Goal: Transaction & Acquisition: Purchase product/service

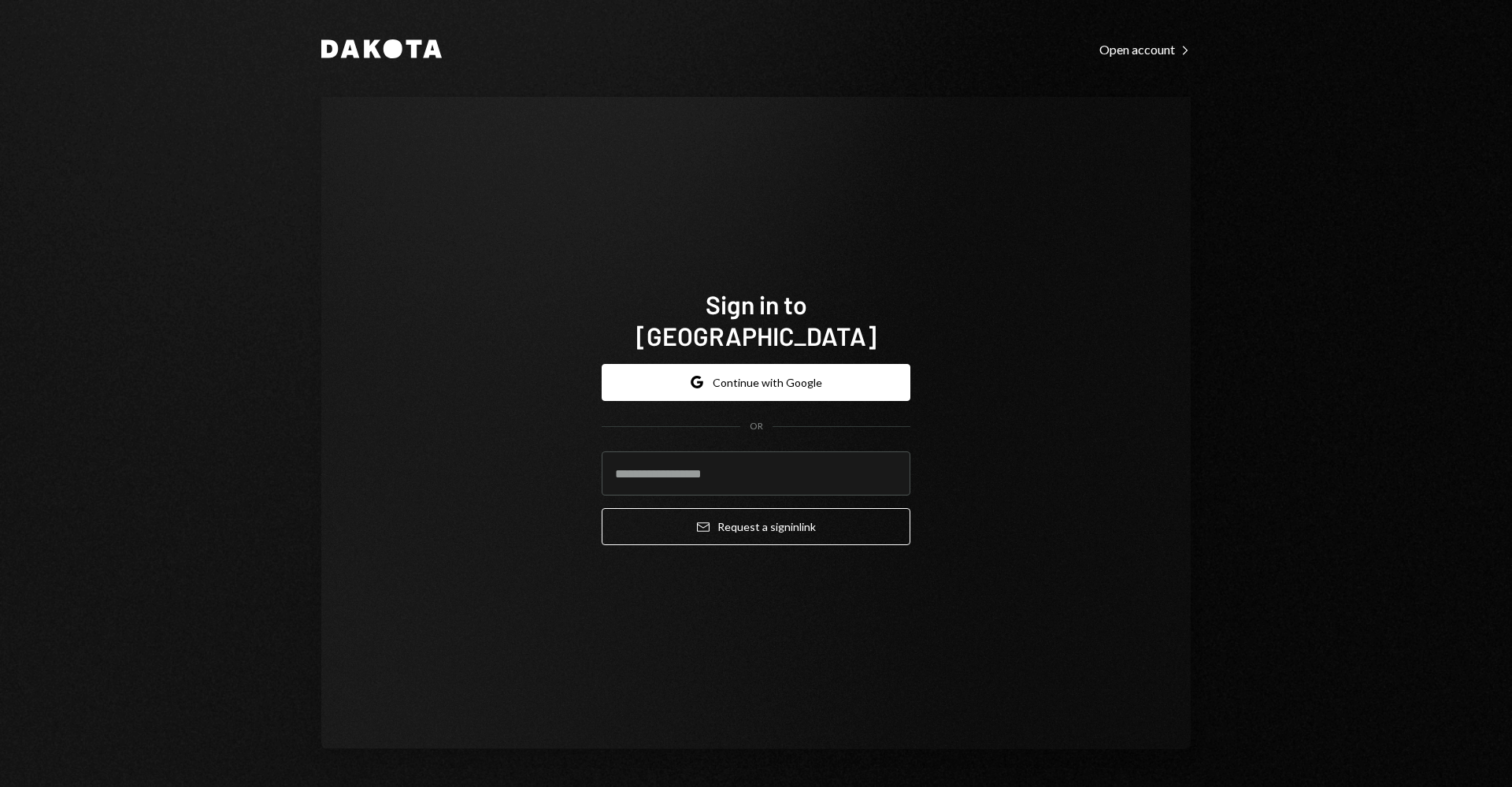
drag, startPoint x: 1051, startPoint y: 431, endPoint x: 1038, endPoint y: 438, distance: 14.8
click at [1051, 431] on div "Sign in to Dakota Google Continue with Google OR Email Request a sign in link" at bounding box center [756, 423] width 869 height 652
click at [822, 384] on button "Google Continue with Google" at bounding box center [756, 382] width 309 height 37
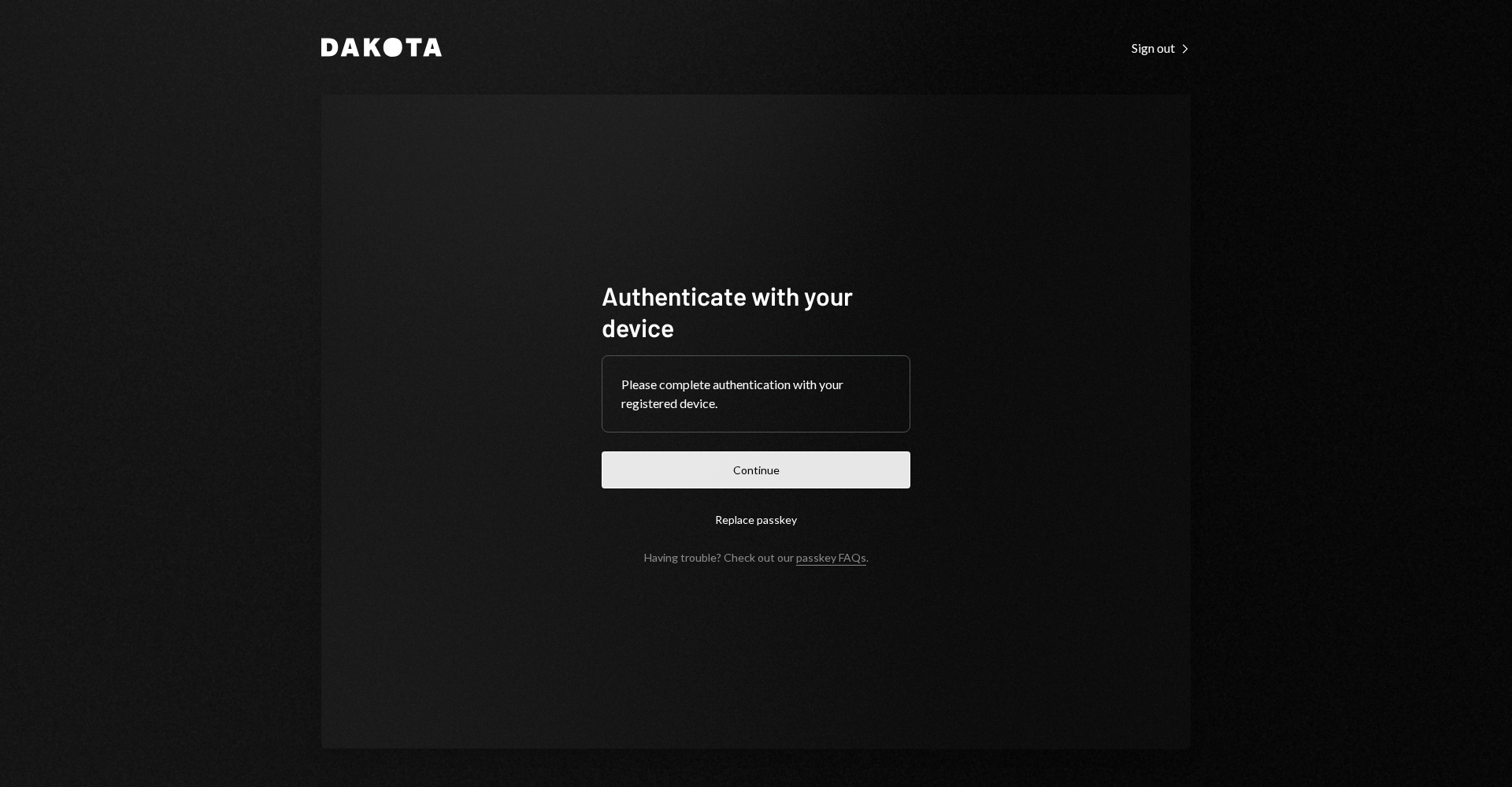
drag, startPoint x: 776, startPoint y: 482, endPoint x: 923, endPoint y: 402, distance: 167.4
click at [776, 482] on button "Continue" at bounding box center [756, 469] width 309 height 37
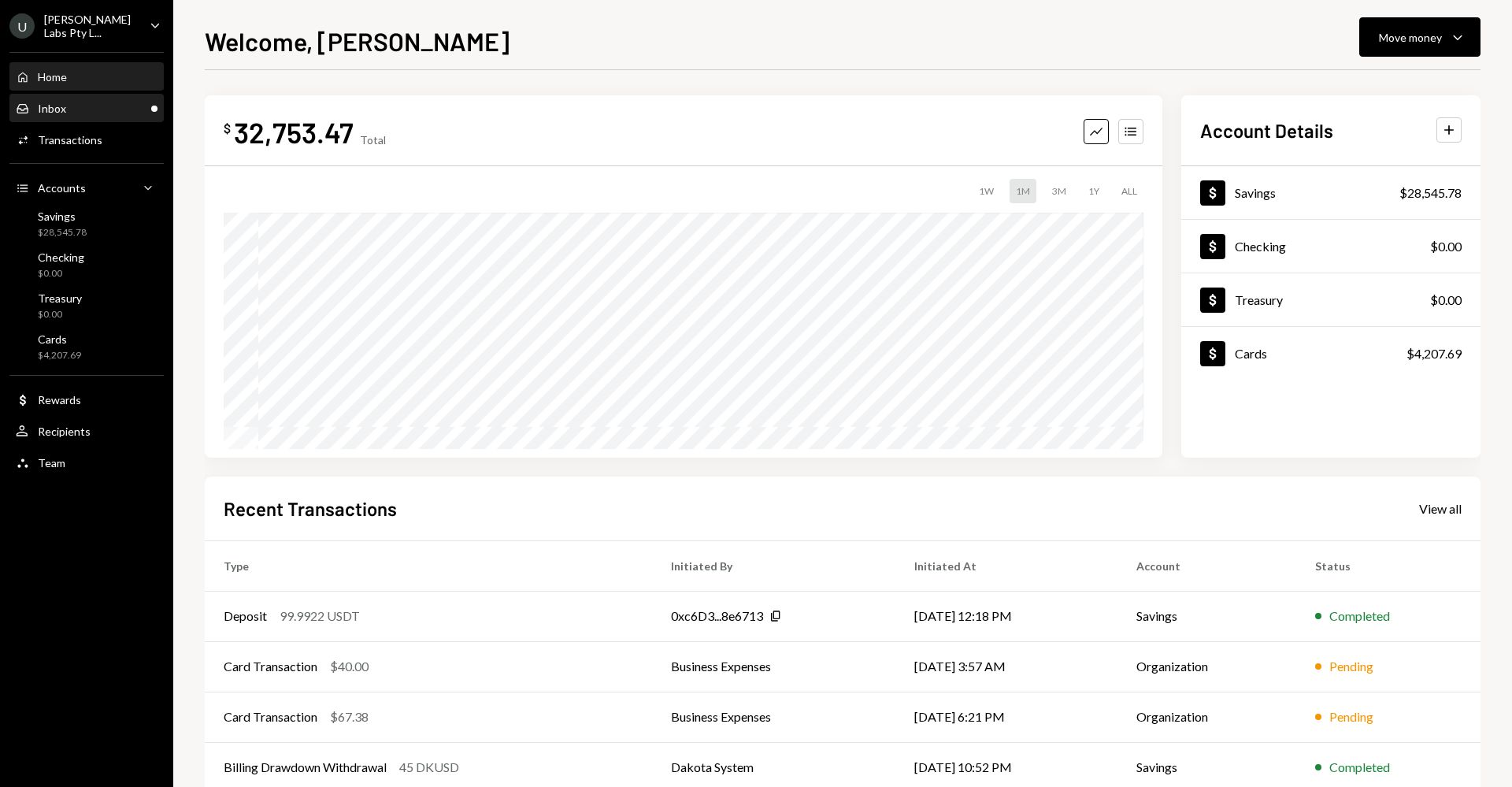
click at [75, 106] on div "Inbox Inbox" at bounding box center [86, 109] width 142 height 15
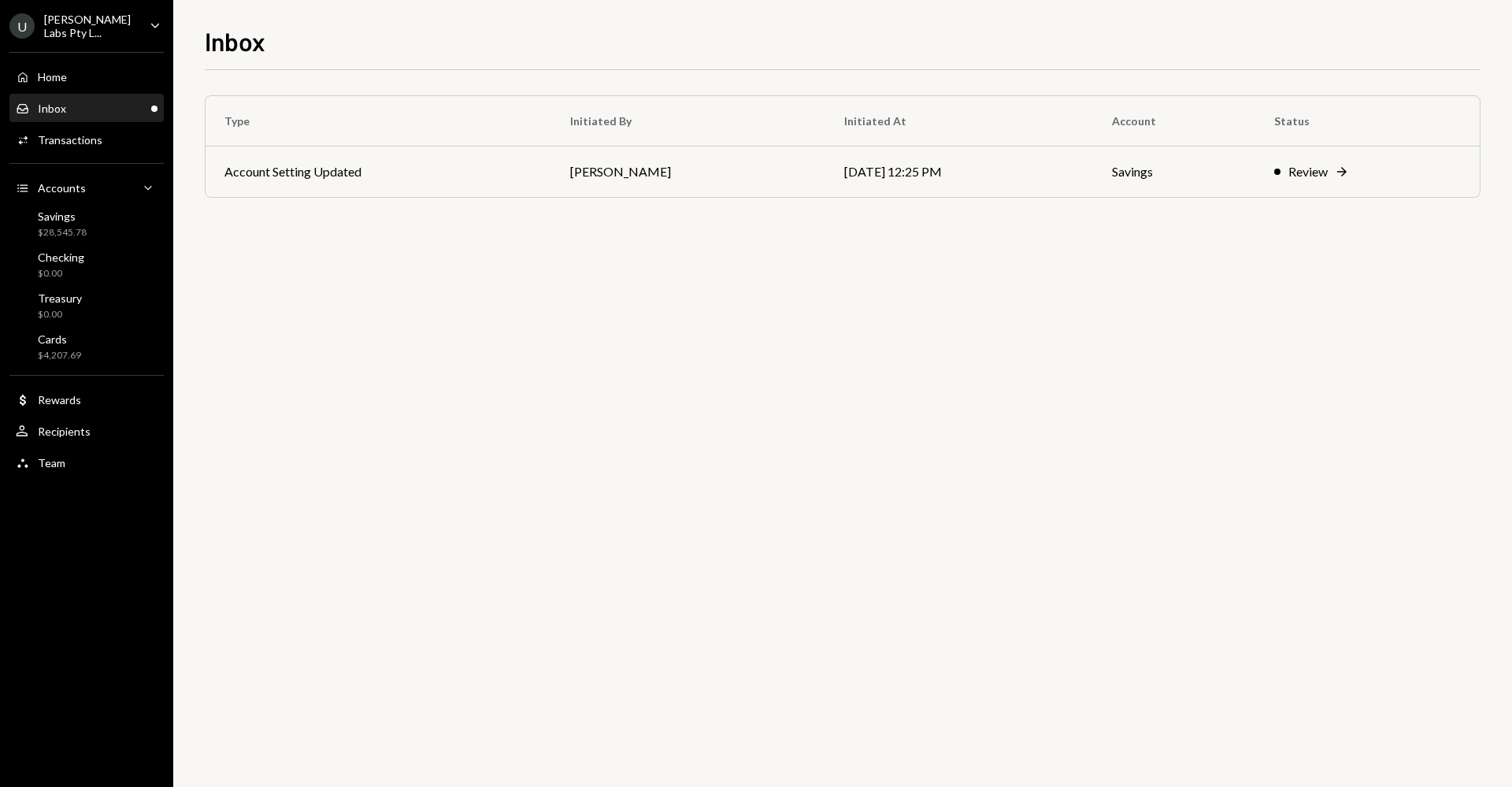
click at [114, 95] on div "Inbox Inbox" at bounding box center [86, 109] width 142 height 27
click at [1295, 176] on div "Review" at bounding box center [1308, 172] width 39 height 19
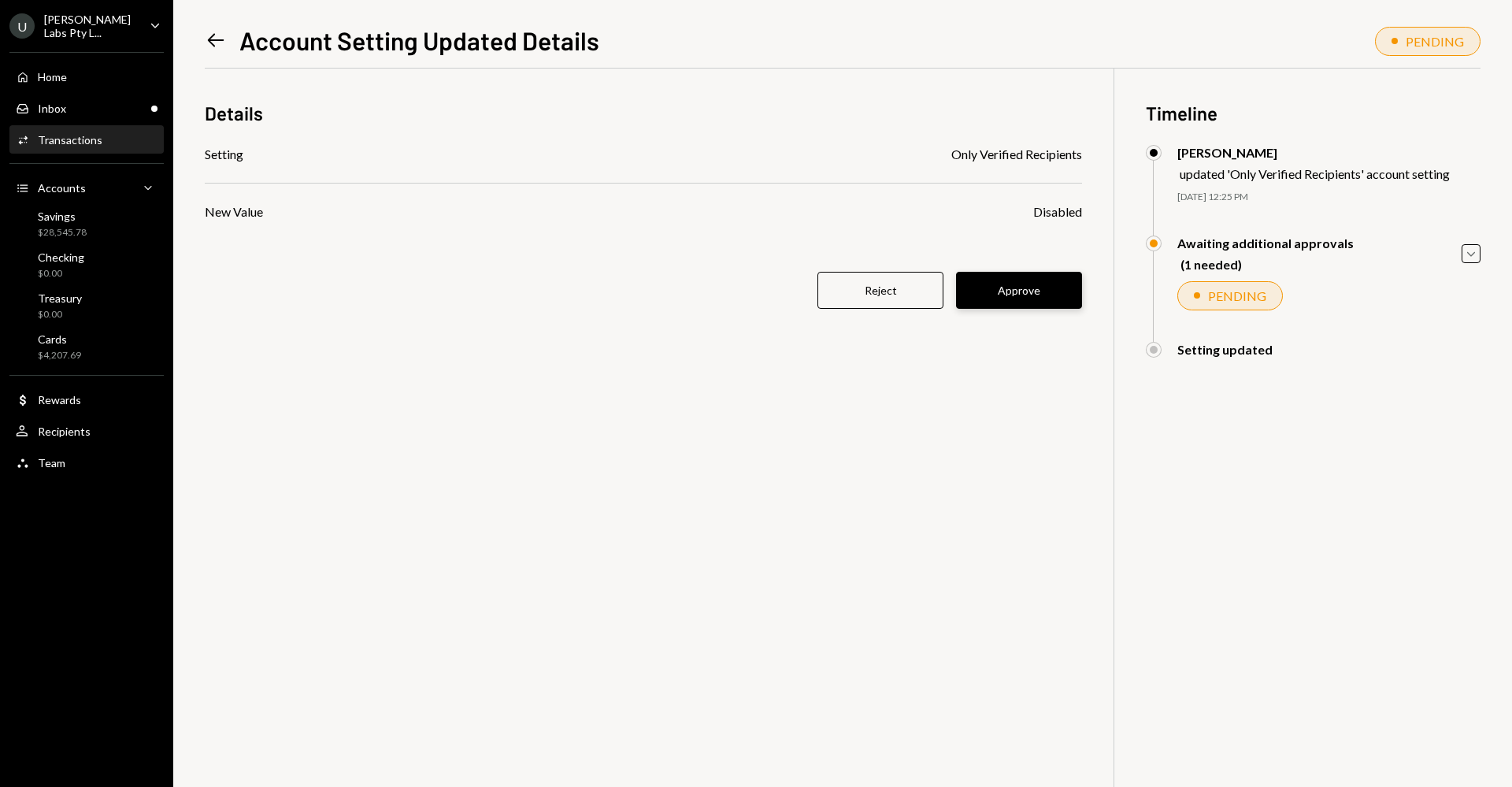
drag, startPoint x: 1045, startPoint y: 290, endPoint x: 1035, endPoint y: 385, distance: 95.5
click at [1045, 290] on button "Approve" at bounding box center [1018, 290] width 126 height 37
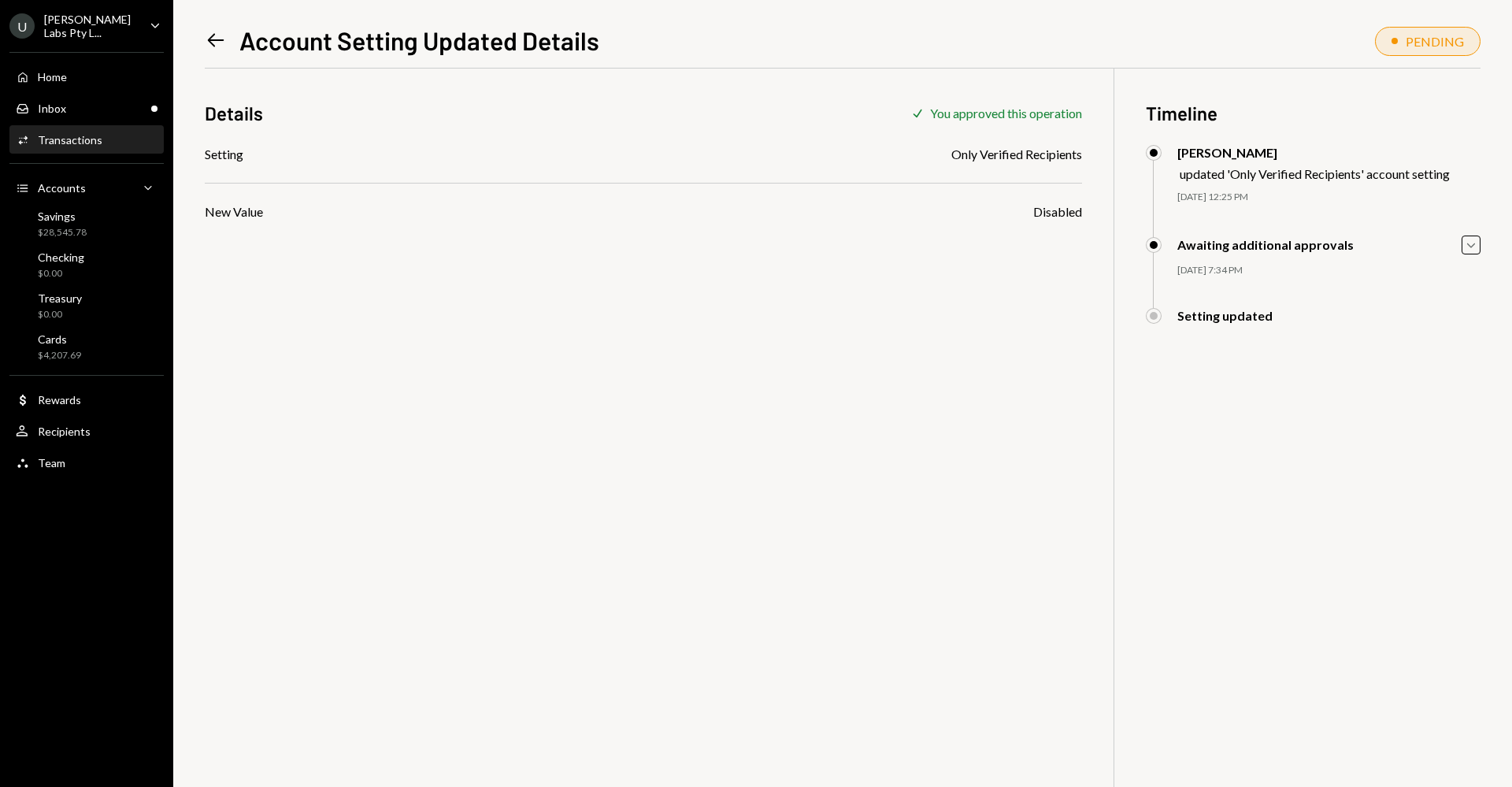
click at [1044, 201] on div "Setting Only Verified Recipients New Value Disabled" at bounding box center [643, 183] width 878 height 76
click at [1005, 271] on div "Details Check You approved this operation Setting Only Verified Recipients New …" at bounding box center [843, 461] width 1276 height 787
click at [81, 86] on div "Home Home" at bounding box center [86, 77] width 142 height 27
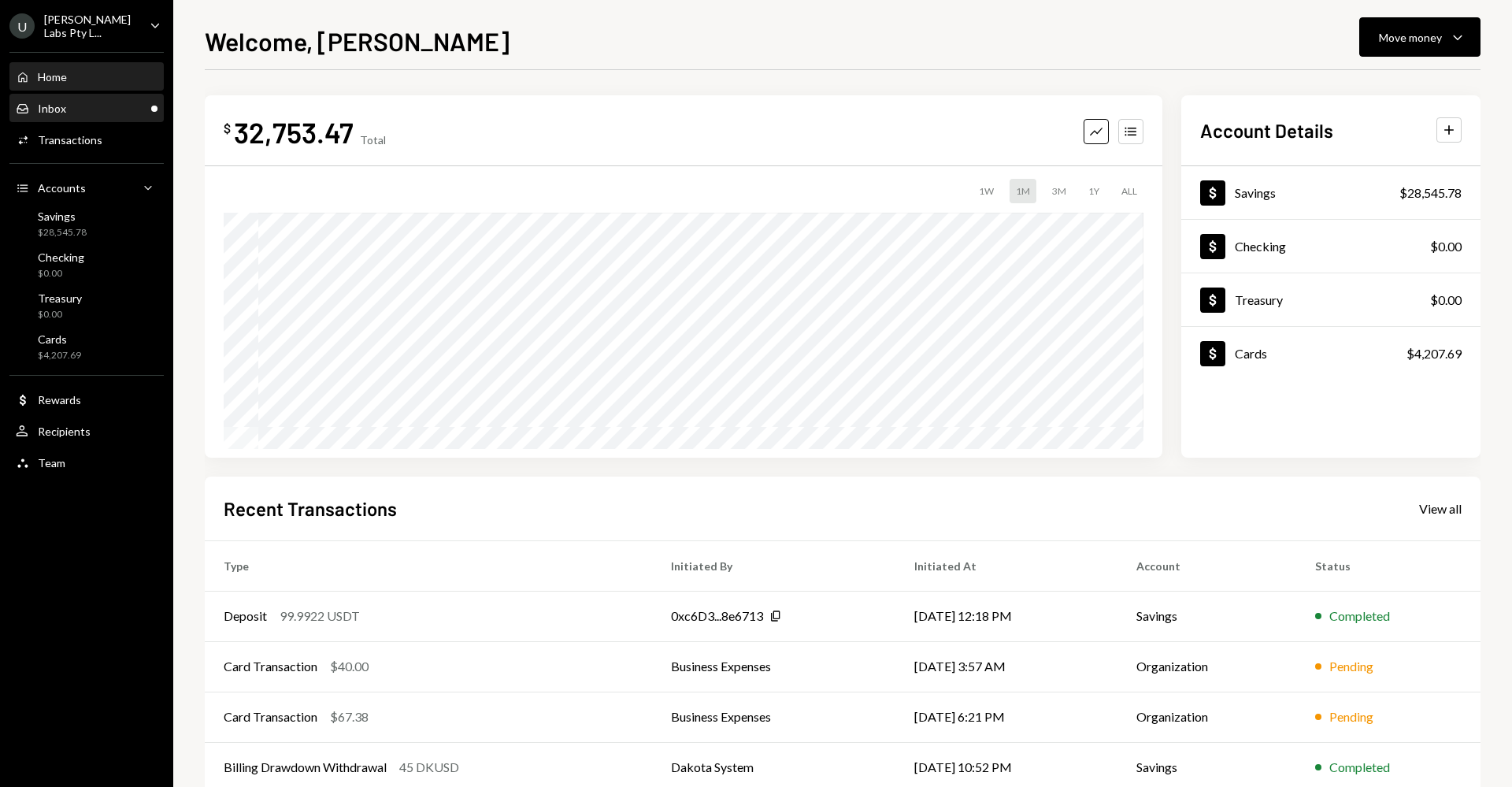
click at [92, 111] on div "Inbox Inbox" at bounding box center [86, 109] width 142 height 15
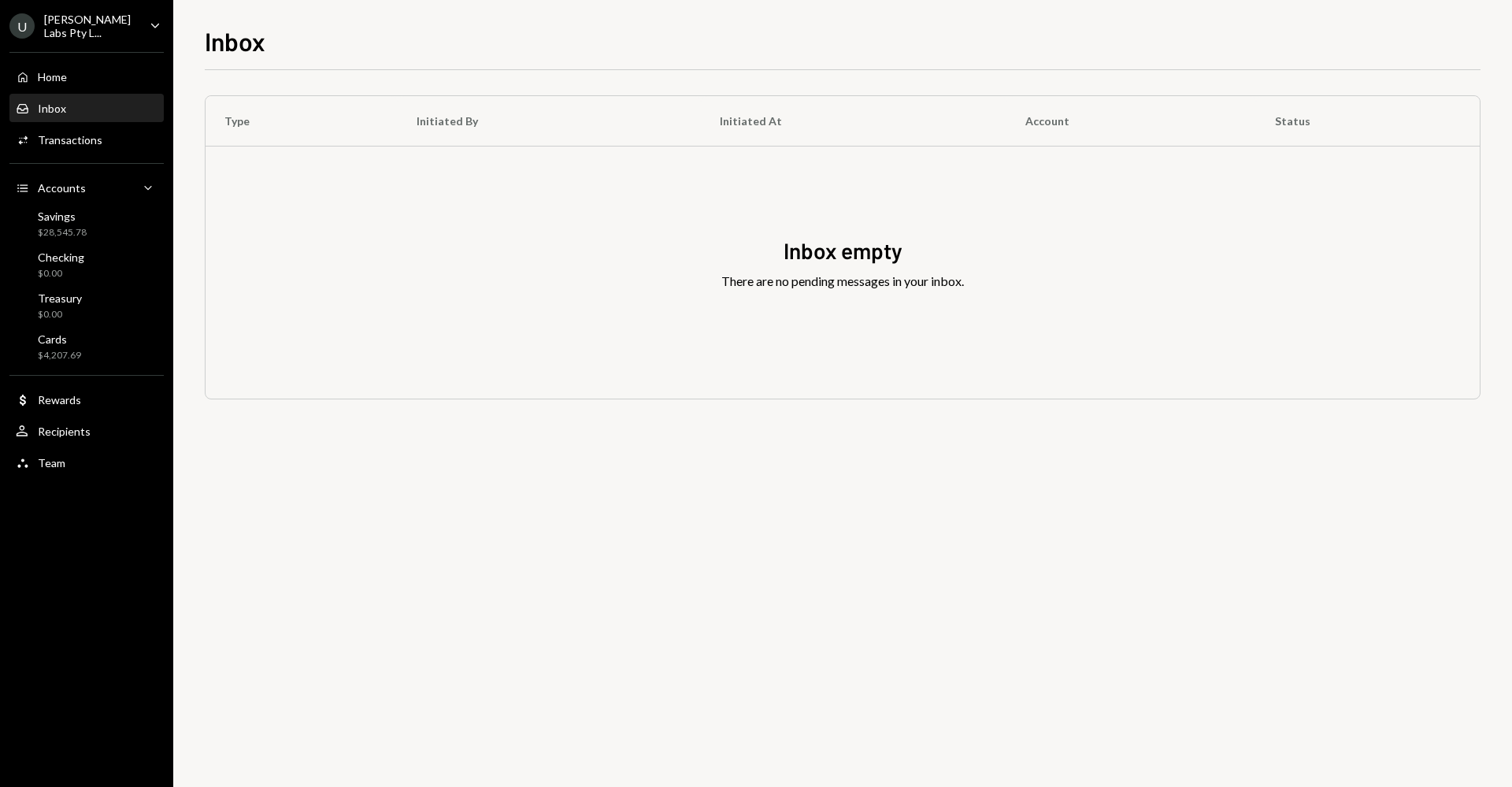
click at [110, 30] on div "[PERSON_NAME] Labs Pty L..." at bounding box center [91, 26] width 93 height 27
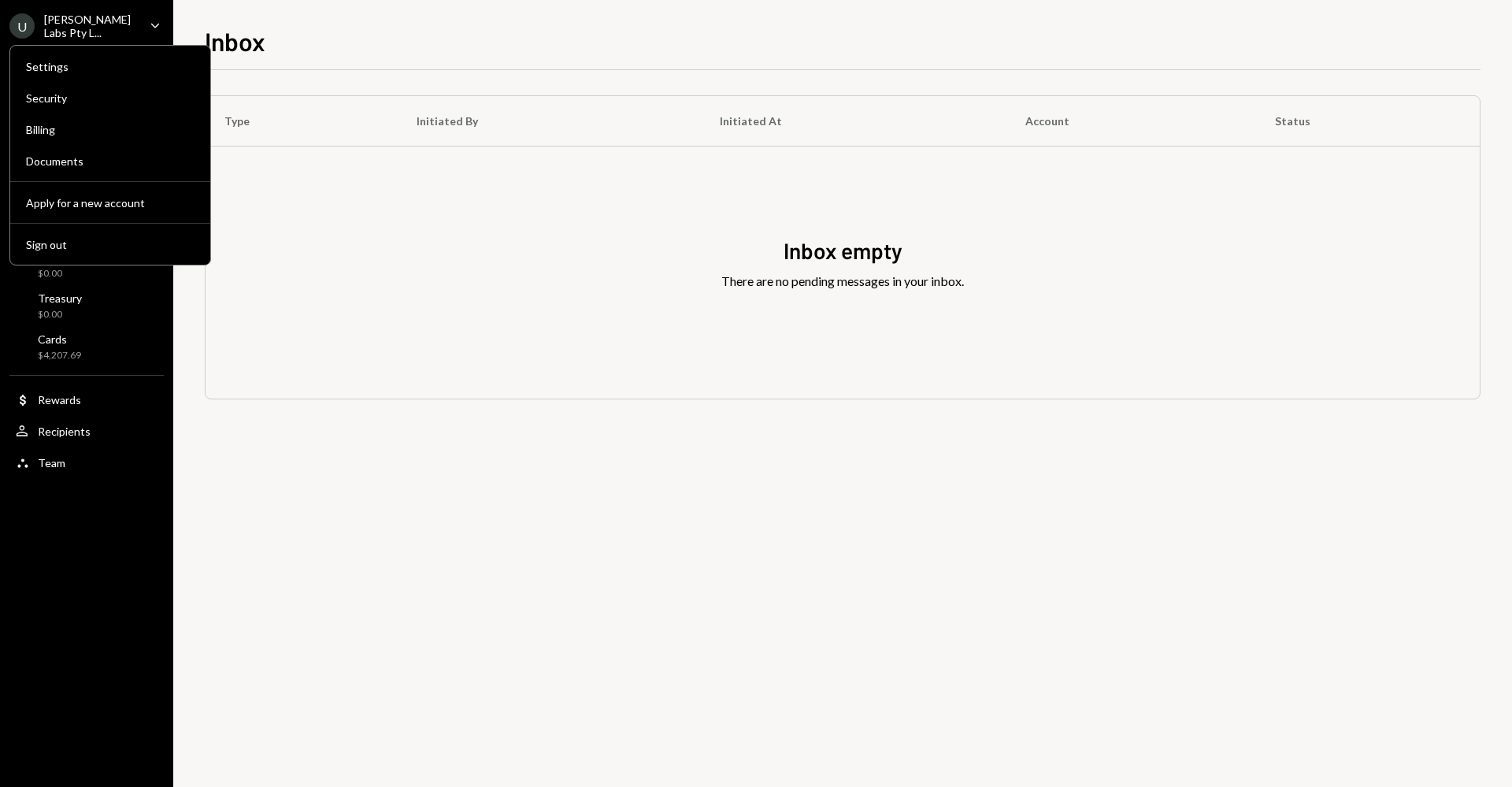
click at [110, 82] on div "Settings Security Billing Documents Apply for a new account Sign out" at bounding box center [110, 154] width 201 height 221
click at [123, 64] on div "Settings" at bounding box center [111, 66] width 169 height 14
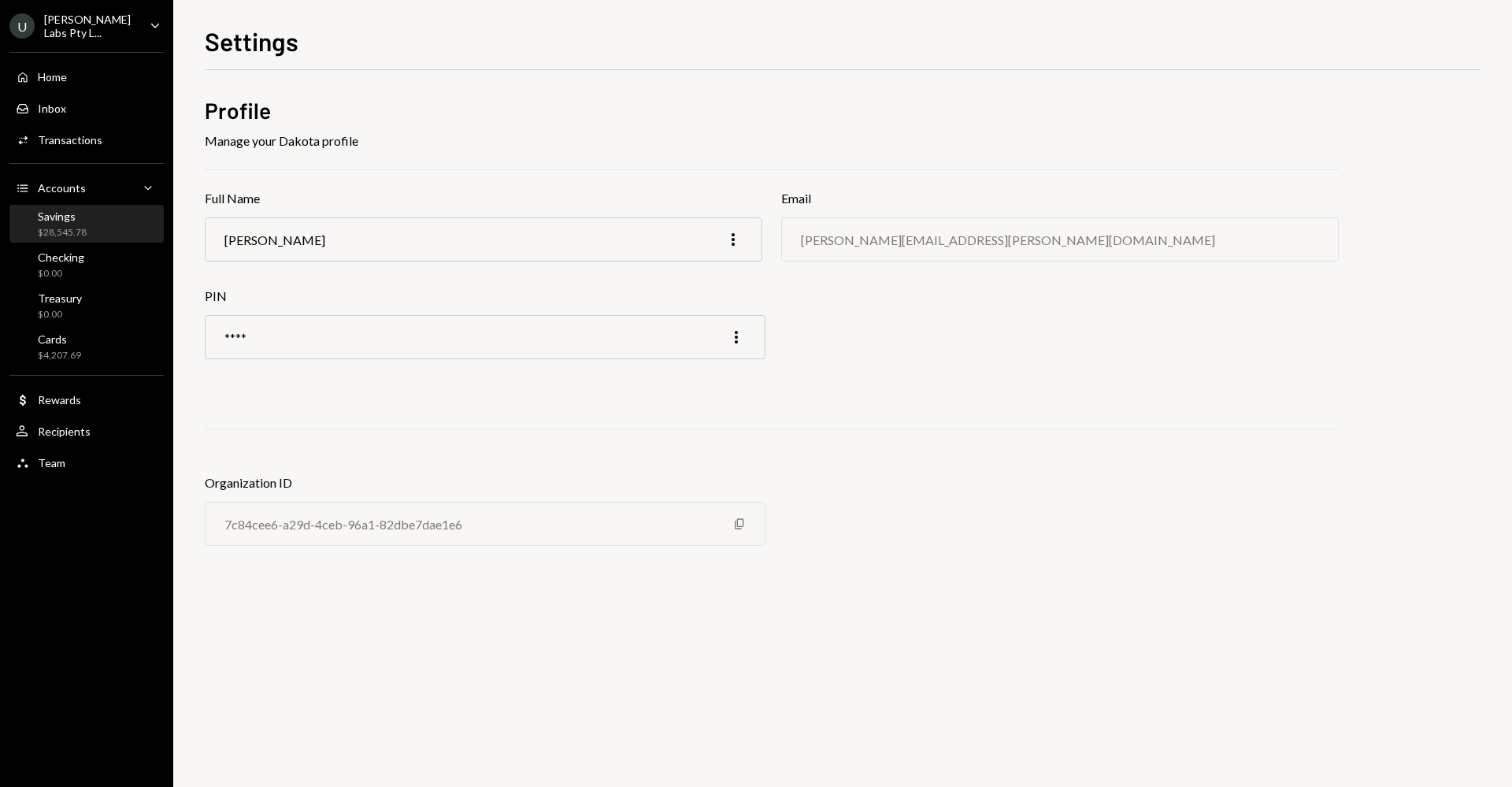
click at [103, 219] on div "Savings $28,545.78" at bounding box center [86, 224] width 142 height 30
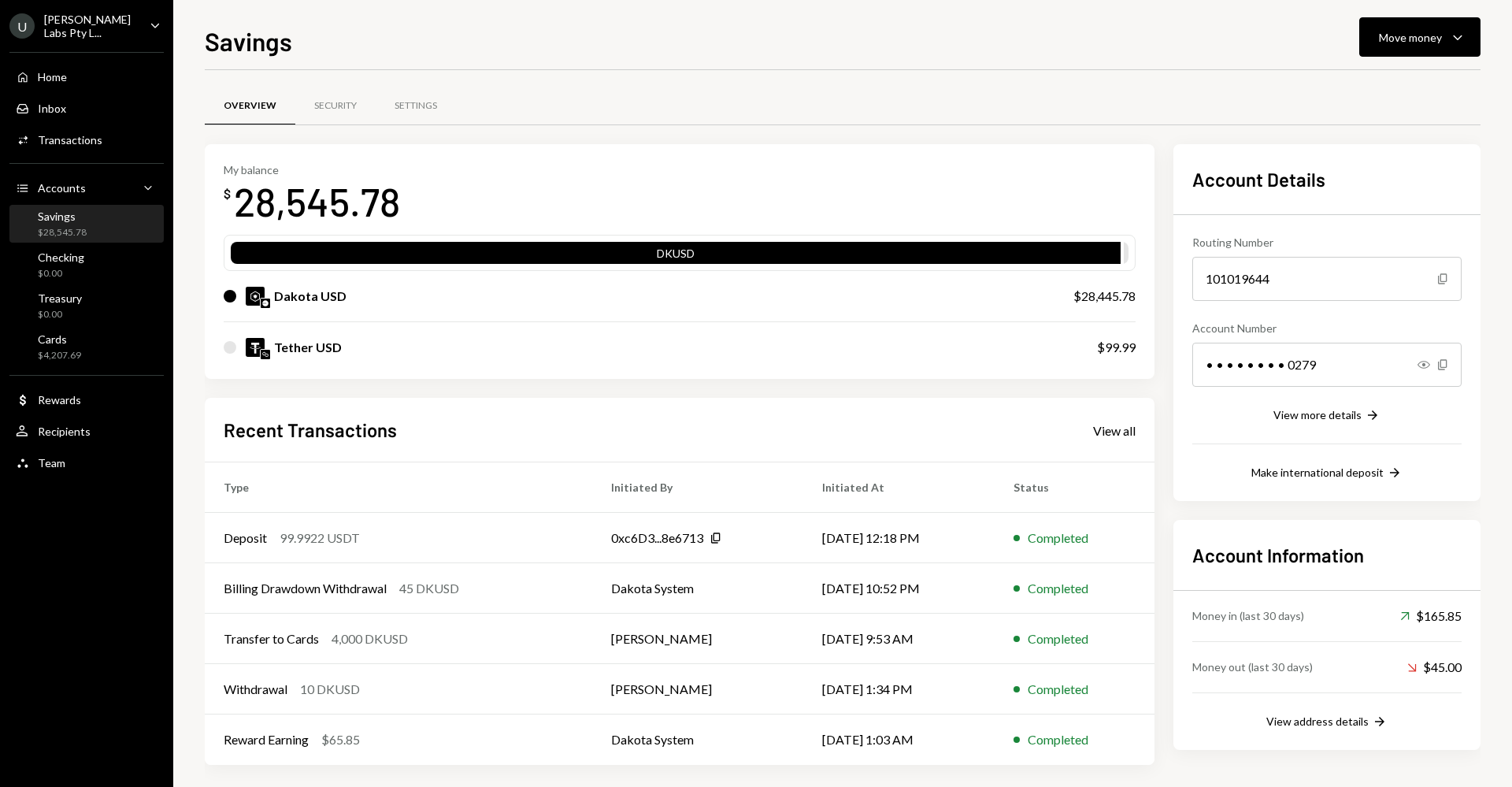
click at [1378, 51] on button "Move money Caret Down" at bounding box center [1420, 36] width 122 height 39
click at [1374, 188] on div "Swap Swap stablecoins" at bounding box center [1396, 204] width 158 height 35
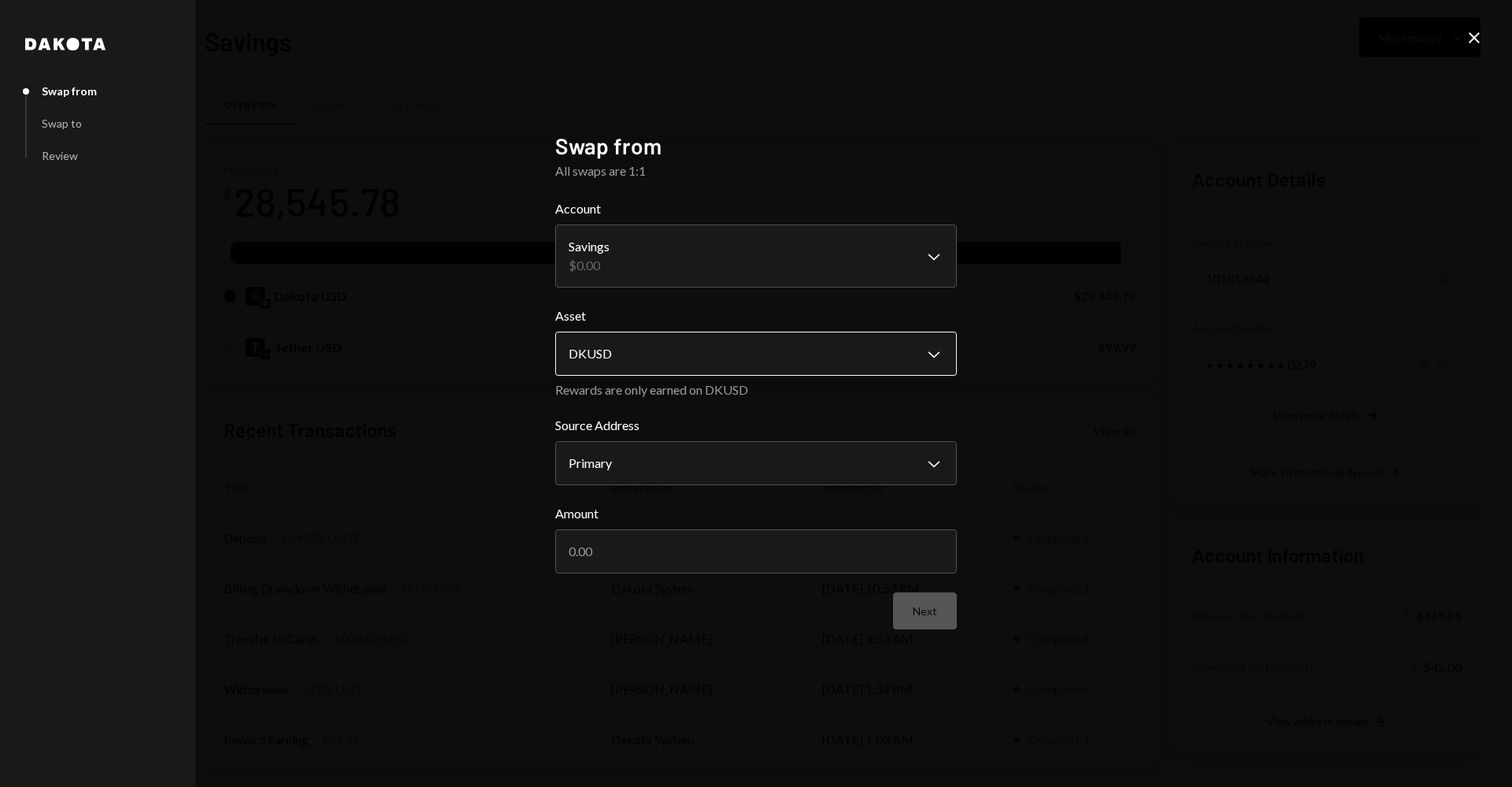
click at [790, 349] on body "U [PERSON_NAME] Labs Pty L... Caret Down Home Home Inbox Inbox Activities Trans…" at bounding box center [756, 393] width 1512 height 787
click at [1196, 362] on div "**********" at bounding box center [756, 393] width 1512 height 787
click at [819, 347] on body "U [PERSON_NAME] Labs Pty L... Caret Down Home Home Inbox Inbox Activities Trans…" at bounding box center [756, 393] width 1512 height 787
click at [942, 448] on body "U [PERSON_NAME] Labs Pty L... Caret Down Home Home Inbox Inbox Activities Trans…" at bounding box center [756, 393] width 1512 height 787
click at [1045, 463] on div "**********" at bounding box center [756, 393] width 1512 height 787
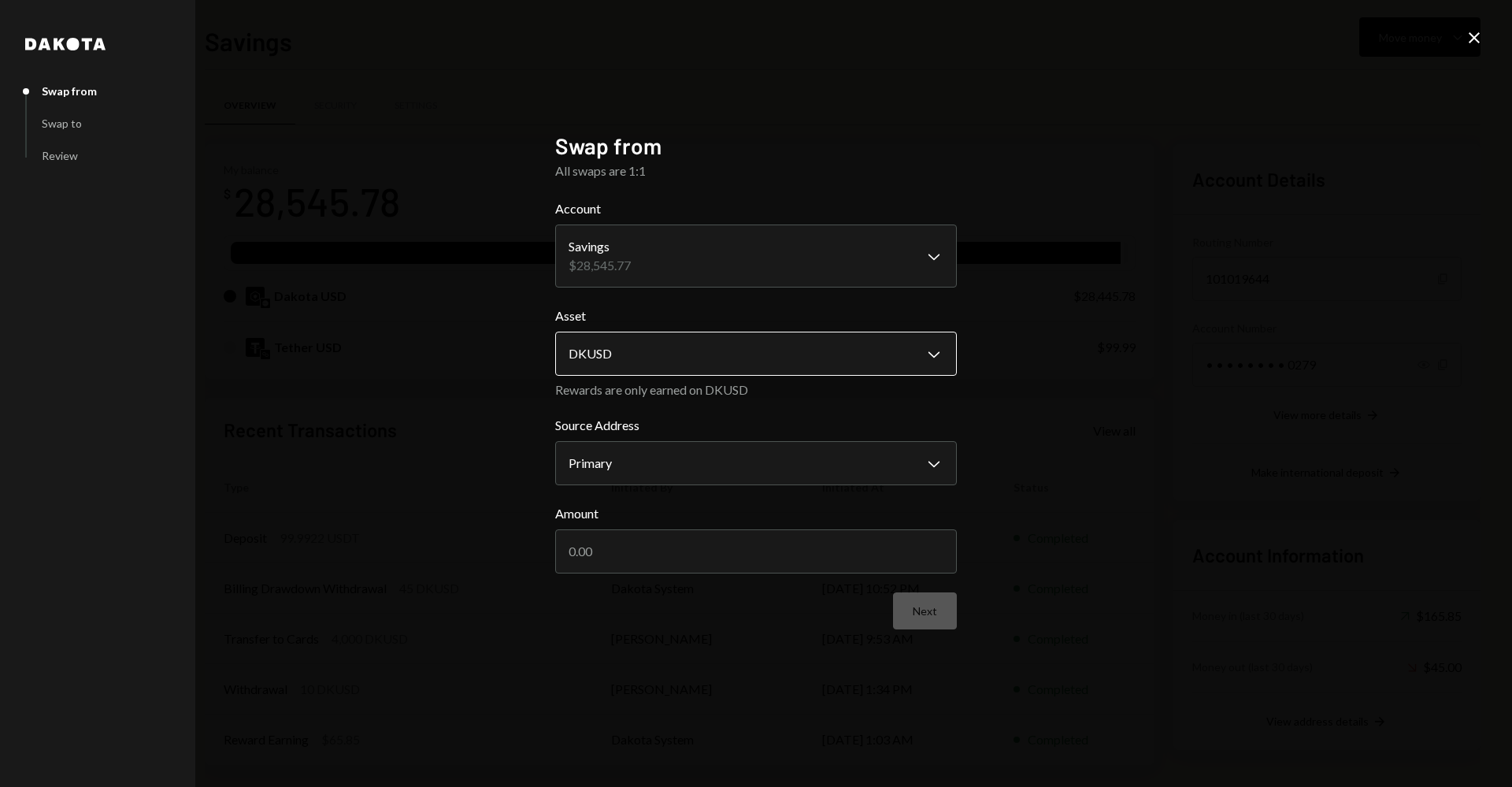
drag, startPoint x: 888, startPoint y: 315, endPoint x: 874, endPoint y: 338, distance: 26.9
click at [888, 316] on label "Asset" at bounding box center [756, 316] width 402 height 19
click at [854, 359] on body "U [PERSON_NAME] Labs Pty L... Caret Down Home Home Inbox Inbox Activities Trans…" at bounding box center [756, 393] width 1512 height 787
drag, startPoint x: 1211, startPoint y: 339, endPoint x: 1222, endPoint y: 305, distance: 35.7
click at [1211, 339] on div "**********" at bounding box center [756, 393] width 1512 height 787
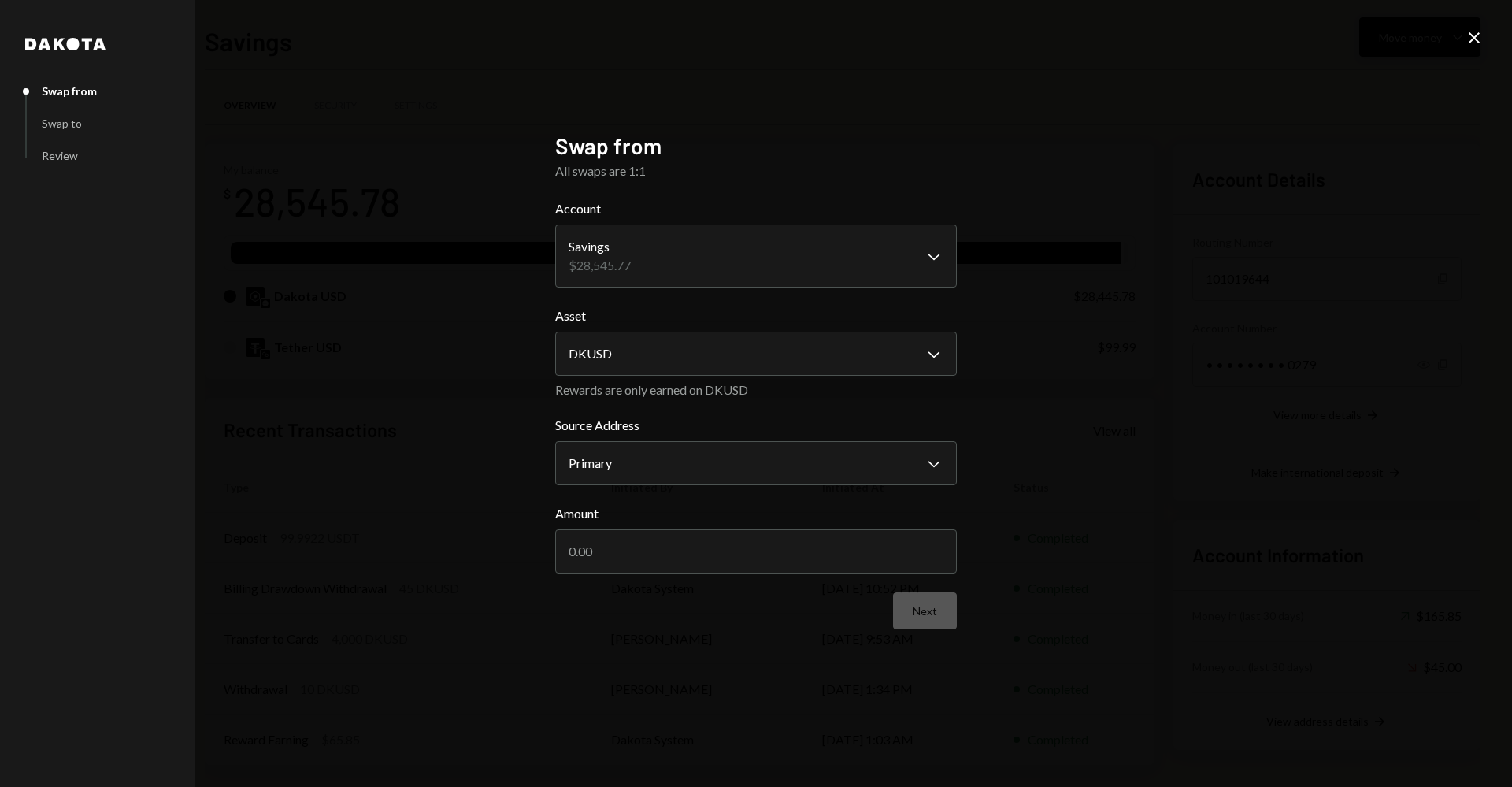
click at [1479, 39] on icon "Close" at bounding box center [1474, 37] width 19 height 19
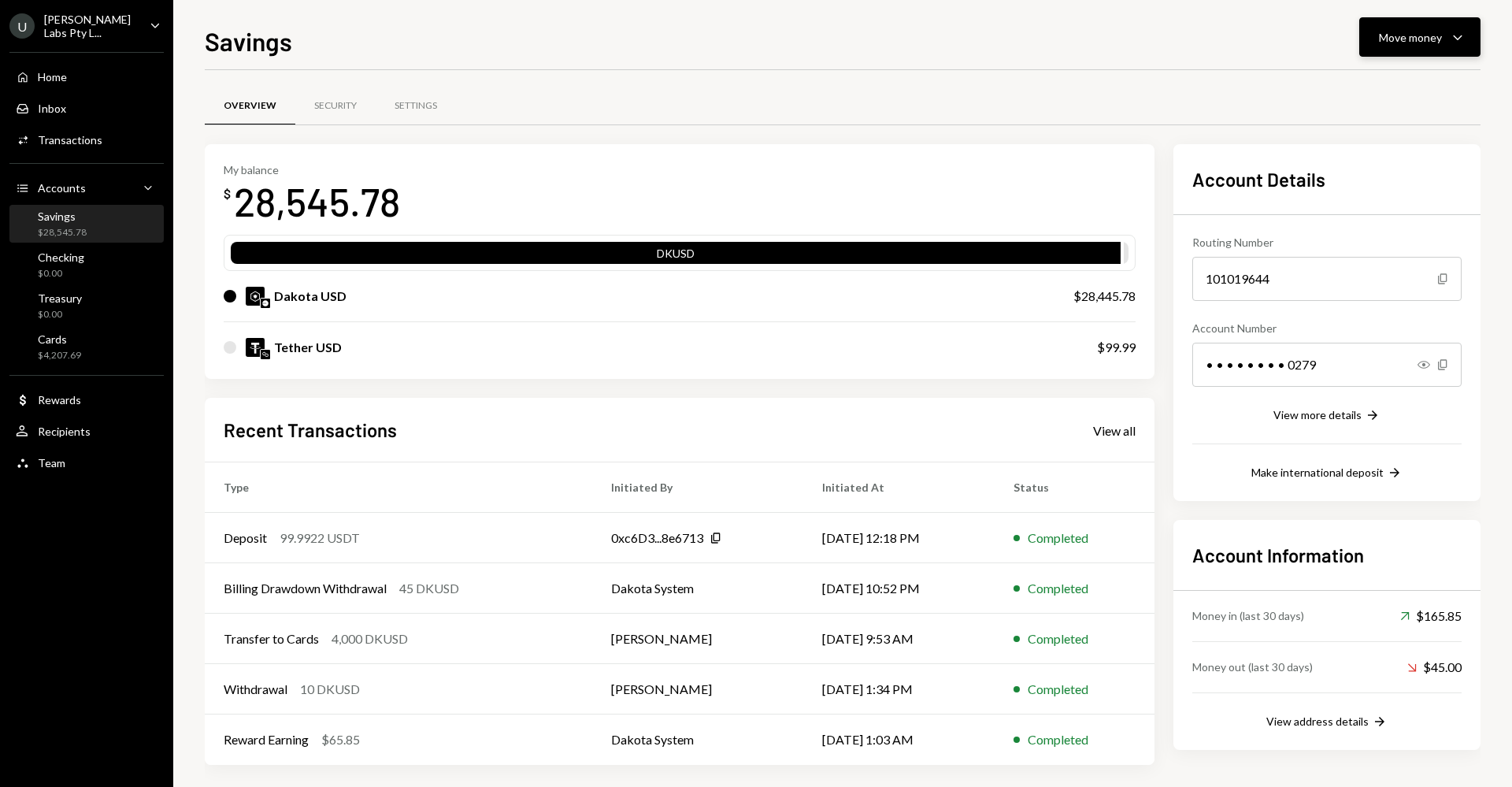
click at [1382, 48] on button "Move money Caret Down" at bounding box center [1420, 36] width 122 height 39
click at [1167, 51] on div "Savings Move money Caret Down" at bounding box center [843, 39] width 1276 height 34
